Goal: Task Accomplishment & Management: Complete application form

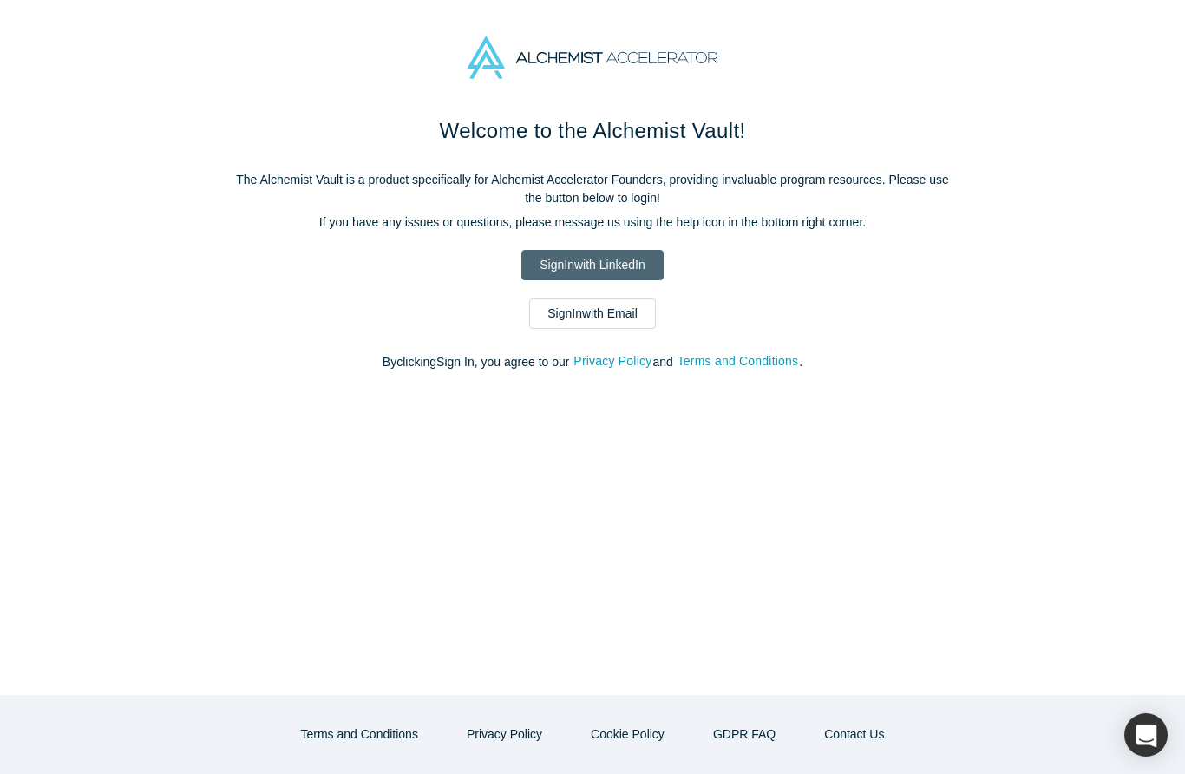
click at [611, 266] on link "Sign In with LinkedIn" at bounding box center [591, 265] width 141 height 30
click at [611, 323] on link "Sign In with Email" at bounding box center [592, 313] width 127 height 30
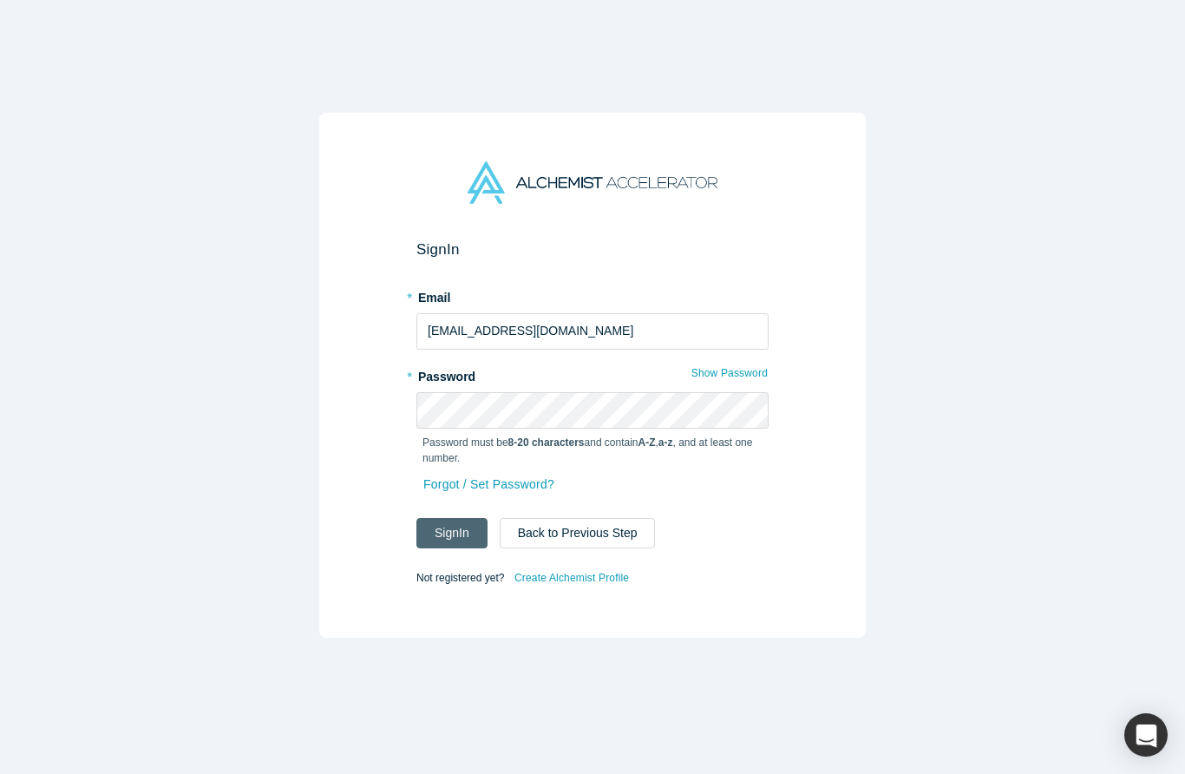
click at [466, 534] on button "Sign In" at bounding box center [451, 533] width 71 height 30
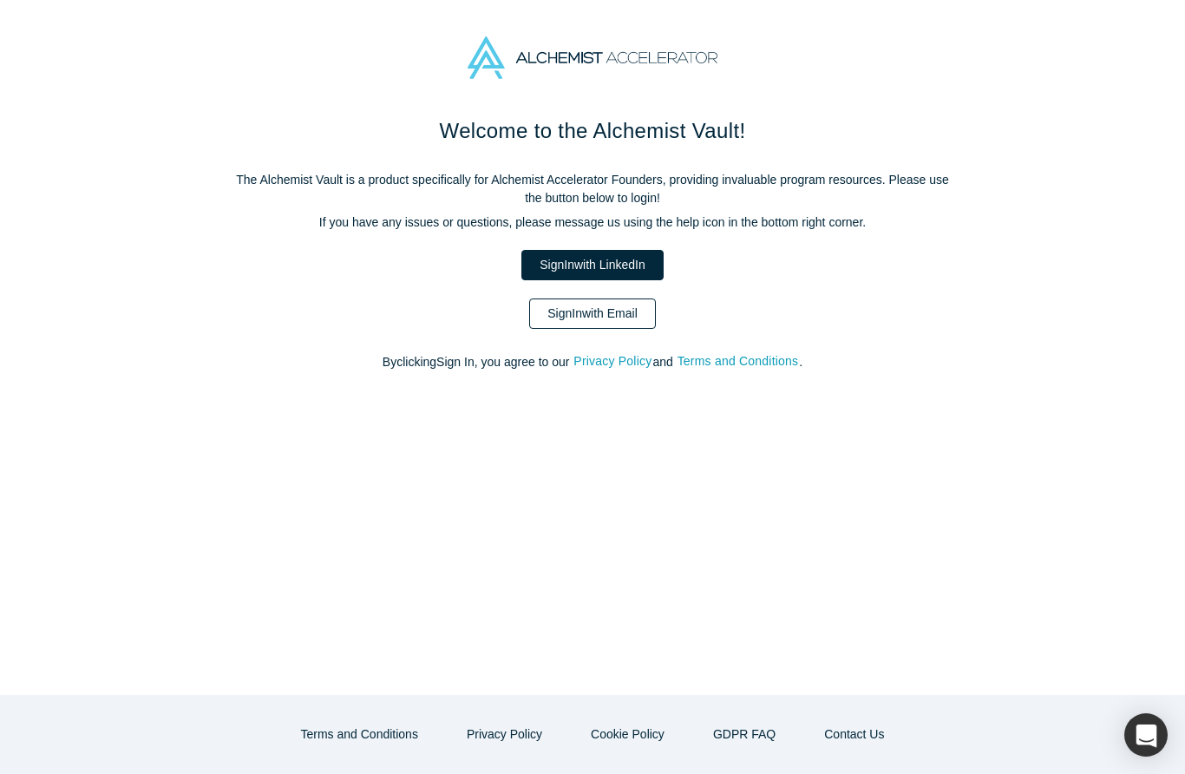
click at [592, 305] on link "Sign In with Email" at bounding box center [592, 313] width 127 height 30
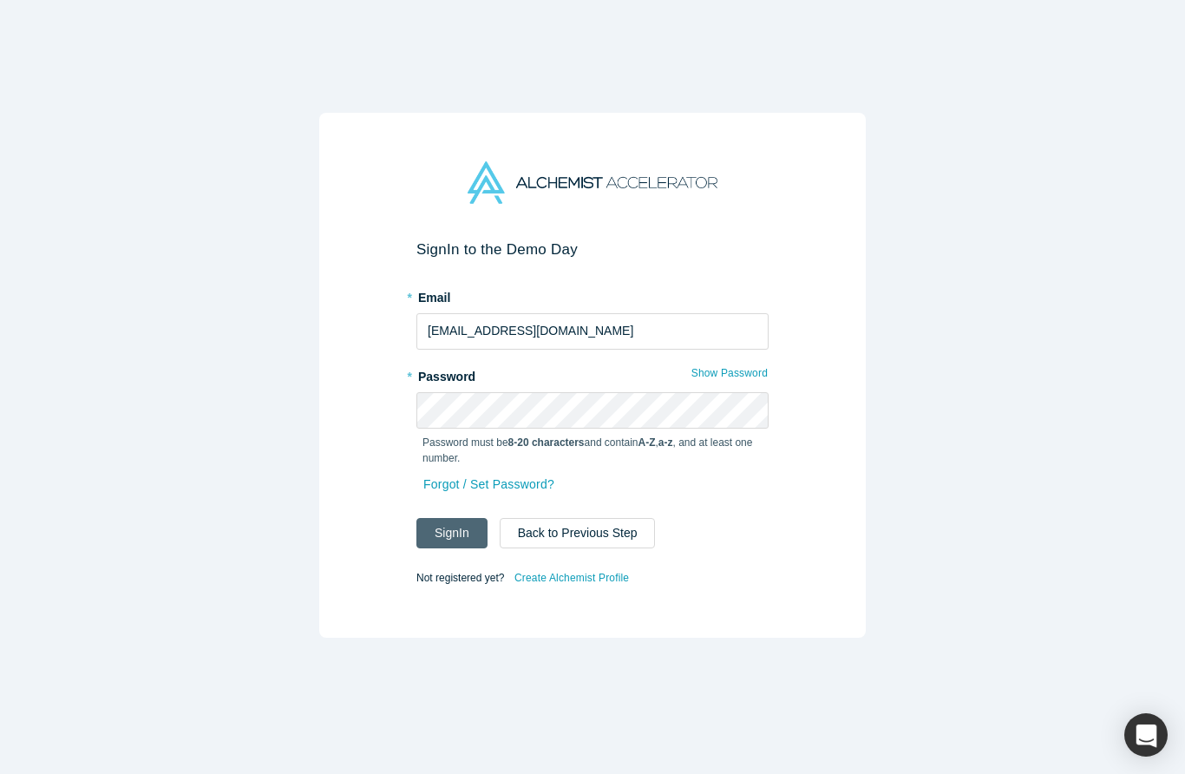
click at [443, 529] on button "Sign In" at bounding box center [451, 533] width 71 height 30
